Goal: Ask a question

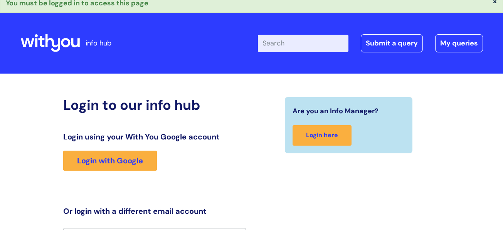
scroll to position [4, 0]
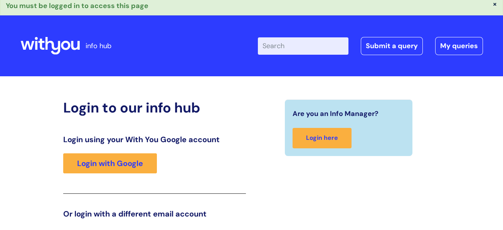
click at [302, 44] on input "Enter your search term here..." at bounding box center [303, 45] width 91 height 17
type input "Trainee jobs"
click button "Search" at bounding box center [0, 0] width 0 height 0
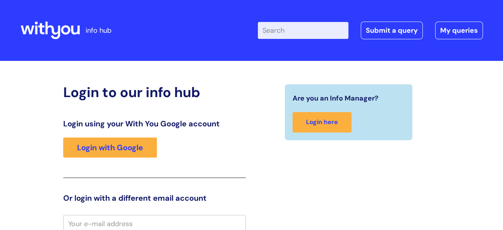
drag, startPoint x: 32, startPoint y: 1, endPoint x: 136, endPoint y: 76, distance: 128.3
click at [136, 76] on div "Login to our info hub Login using your With You Google account Login with Googl…" at bounding box center [251, 232] width 463 height 326
click at [399, 27] on link "Submit a query" at bounding box center [392, 31] width 62 height 18
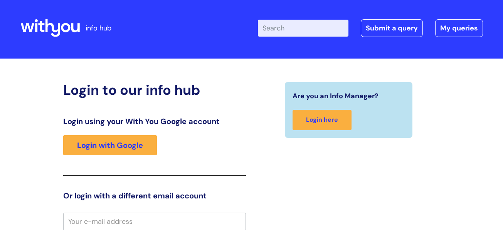
click at [326, 30] on input "Enter your search term here..." at bounding box center [303, 28] width 91 height 17
type input "vacancies"
click button "Search" at bounding box center [0, 0] width 0 height 0
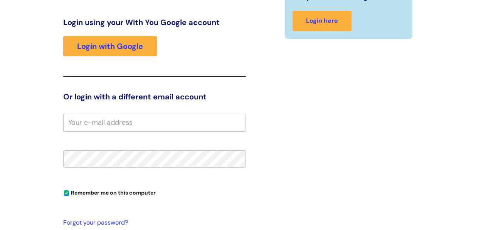
scroll to position [32, 0]
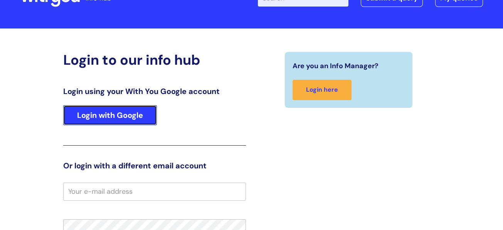
click at [123, 119] on link "Login with Google" at bounding box center [110, 115] width 94 height 20
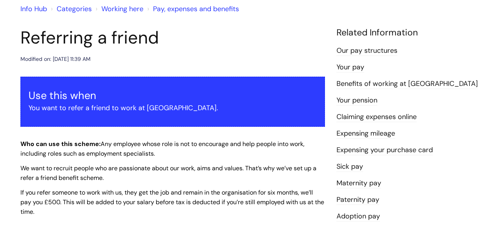
scroll to position [70, 0]
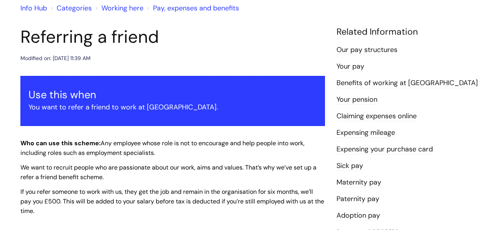
drag, startPoint x: 0, startPoint y: 0, endPoint x: 268, endPoint y: 97, distance: 285.0
click at [268, 97] on div "Use this when You want to refer a friend to work at WithYou." at bounding box center [172, 101] width 305 height 50
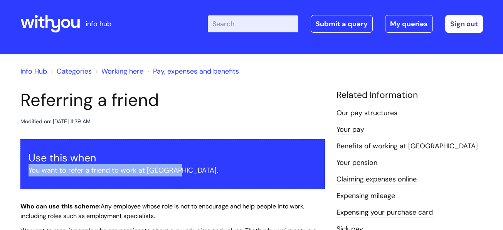
scroll to position [4, 0]
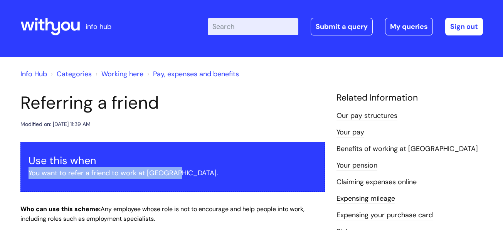
click at [128, 73] on link "Working here" at bounding box center [122, 73] width 42 height 9
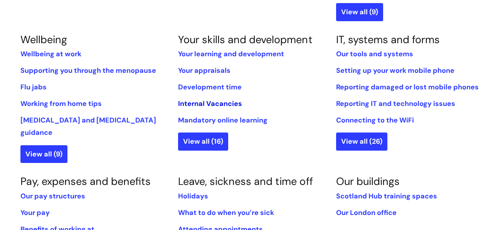
scroll to position [314, 0]
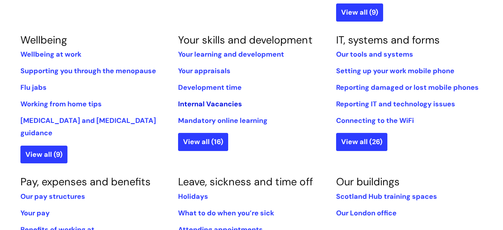
click at [222, 102] on link "Internal Vacancies" at bounding box center [210, 103] width 64 height 9
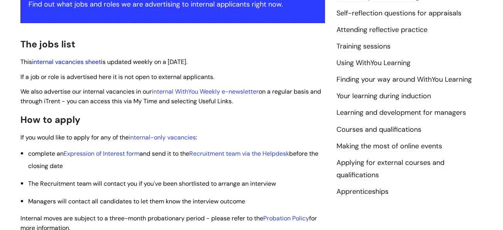
scroll to position [173, 0]
click at [68, 61] on link "internal vacancies sheet" at bounding box center [66, 61] width 69 height 8
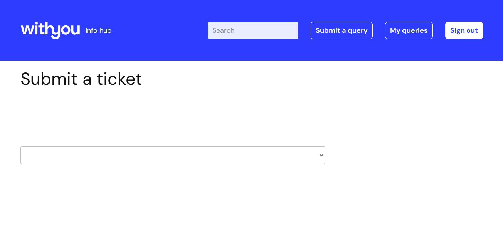
click at [261, 155] on select "HR / People IT and Support Clinical Drug Alerts Finance Accounts Data Support T…" at bounding box center [172, 155] width 305 height 18
select select "recruitment"
click at [20, 146] on select "HR / People IT and Support Clinical Drug Alerts Finance Accounts Data Support T…" at bounding box center [172, 155] width 305 height 18
click at [291, 161] on select "HR / People IT and Support Clinical Drug Alerts Finance Accounts Data Support T…" at bounding box center [172, 155] width 305 height 18
select select "80004286535"
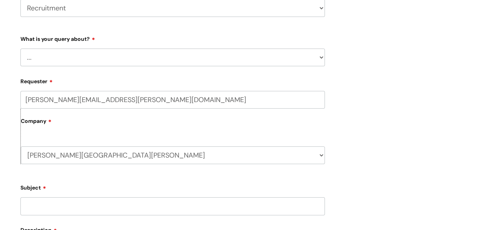
scroll to position [147, 0]
click at [187, 62] on select "... Agencies query General recruitment query Interview query Recruitment system…" at bounding box center [172, 58] width 305 height 18
select select "Recruitment update request"
click at [20, 49] on select "... Agencies query General recruitment query Interview query Recruitment system…" at bounding box center [172, 58] width 305 height 18
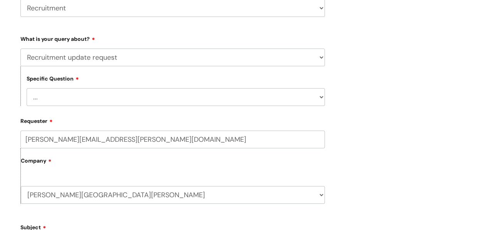
click at [161, 94] on select "... Adverts Onboarding" at bounding box center [176, 97] width 298 height 18
select select "Adverts"
click at [27, 88] on select "... Adverts Onboarding" at bounding box center [176, 97] width 298 height 18
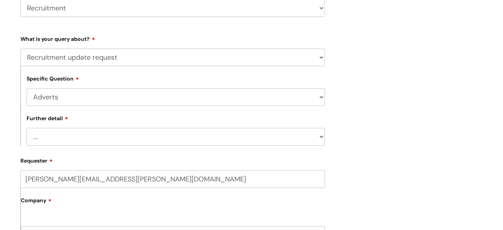
click at [150, 137] on select "... Help with application numbers/quality Further advertising Information is in…" at bounding box center [176, 137] width 298 height 18
click at [123, 136] on select "... Help with application numbers/quality Further advertising Information is in…" at bounding box center [176, 137] width 298 height 18
click at [140, 137] on select "... Help with application numbers/quality Further advertising Information is in…" at bounding box center [176, 137] width 298 height 18
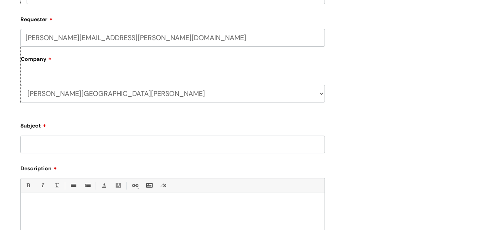
scroll to position [286, 0]
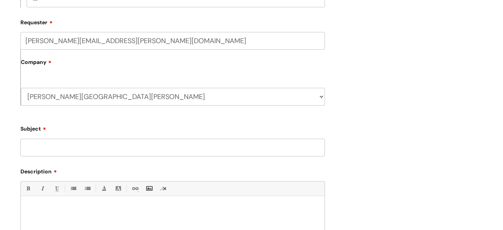
click at [93, 66] on label "Company" at bounding box center [173, 64] width 304 height 17
click at [135, 151] on input "Subject" at bounding box center [172, 148] width 305 height 18
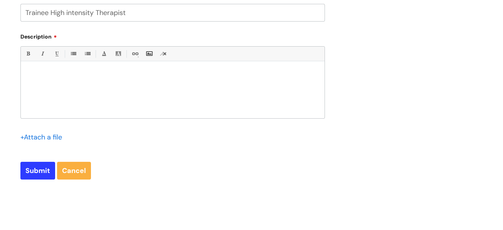
scroll to position [421, 0]
type input "Trainee High intensity Therapist"
click at [61, 88] on div at bounding box center [173, 91] width 304 height 53
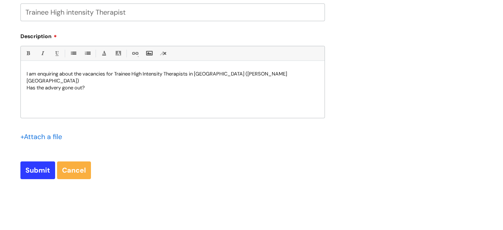
click at [61, 84] on p "Has the advery gone out?" at bounding box center [173, 87] width 292 height 7
click at [103, 84] on p "Has the advert gone out?" at bounding box center [173, 87] width 292 height 7
click at [294, 73] on p "I am enquiring about the vacancies for Trainee High Intensity Therapists in [GE…" at bounding box center [173, 78] width 292 height 14
click at [125, 84] on p "Has the advert gone out? If so where is it? Id like to forward the information" at bounding box center [173, 87] width 292 height 7
click at [215, 84] on p "Has the advert gone out? If so where is it? I'd like to forward the information" at bounding box center [173, 87] width 292 height 7
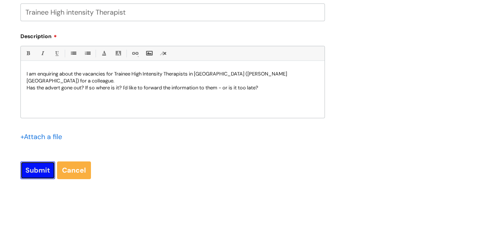
click at [29, 172] on input "Submit" at bounding box center [37, 171] width 35 height 18
click at [44, 167] on input "Submit" at bounding box center [37, 170] width 35 height 18
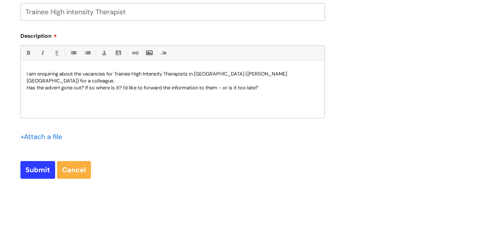
click at [37, 170] on input "Submit" at bounding box center [37, 170] width 35 height 18
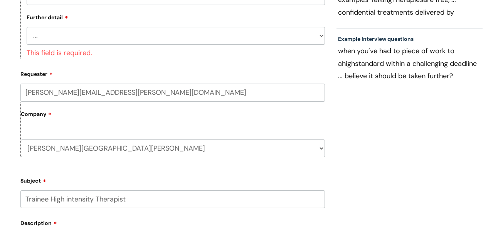
scroll to position [249, 0]
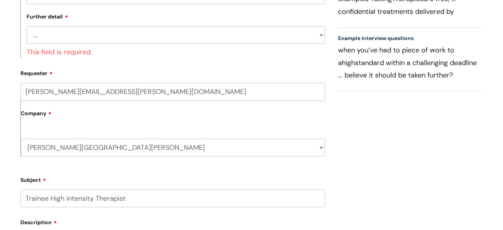
click at [145, 33] on select "... Help with application numbers/quality Further advertising Information is in…" at bounding box center [176, 35] width 298 height 18
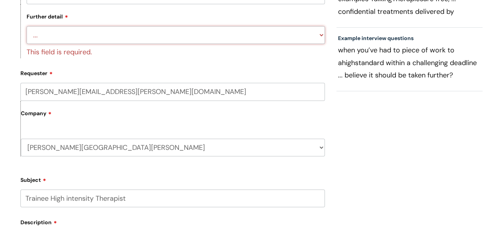
select select "When will advert be posted"
click at [27, 27] on select "... Help with application numbers/quality Further advertising Information is in…" at bounding box center [176, 35] width 298 height 18
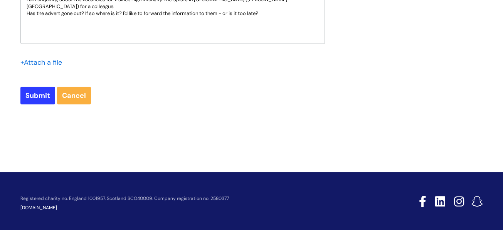
scroll to position [515, 0]
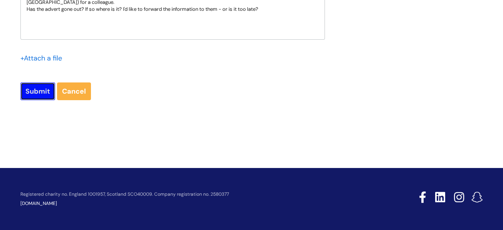
click at [43, 96] on input "Submit" at bounding box center [37, 91] width 35 height 18
type input "Please Wait..."
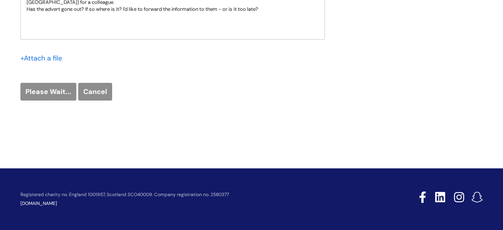
scroll to position [501, 0]
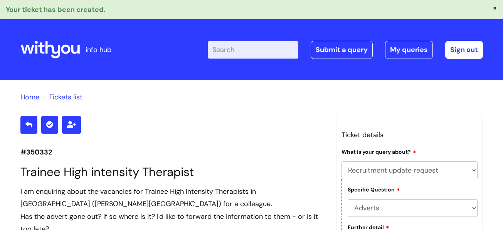
select select "Recruitment update request"
select select "Adverts"
select select "When will advert be posted"
